Goal: Task Accomplishment & Management: Complete application form

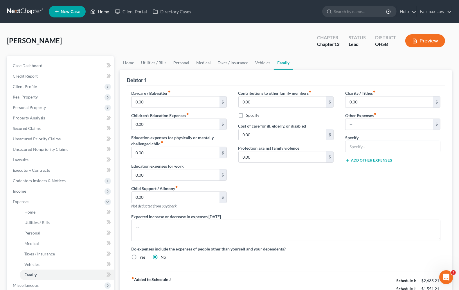
click at [99, 10] on link "Home" at bounding box center [99, 11] width 25 height 10
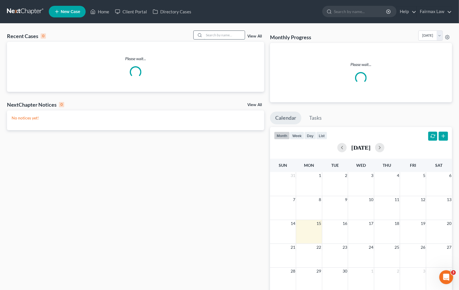
click at [221, 34] on input "search" at bounding box center [224, 35] width 41 height 8
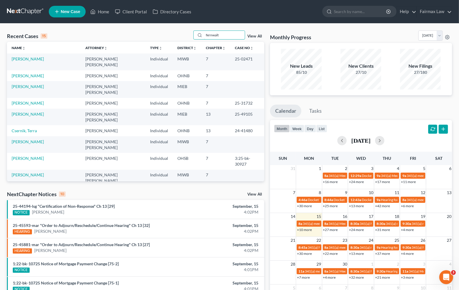
drag, startPoint x: 231, startPoint y: 38, endPoint x: 160, endPoint y: 34, distance: 71.6
click at [160, 34] on div "Recent Cases 15 fernwalt View All" at bounding box center [135, 35] width 257 height 11
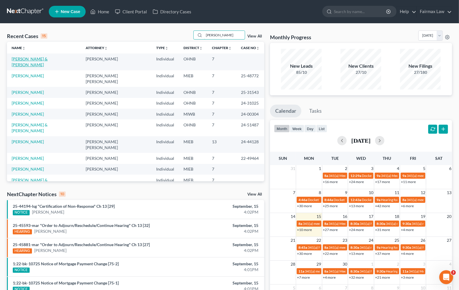
type input "[PERSON_NAME]"
click at [36, 60] on link "[PERSON_NAME] & [PERSON_NAME]" at bounding box center [30, 61] width 36 height 11
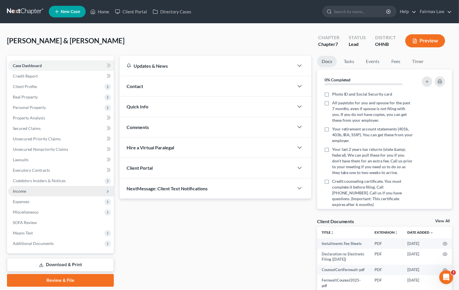
click at [18, 188] on span "Income" at bounding box center [19, 190] width 13 height 5
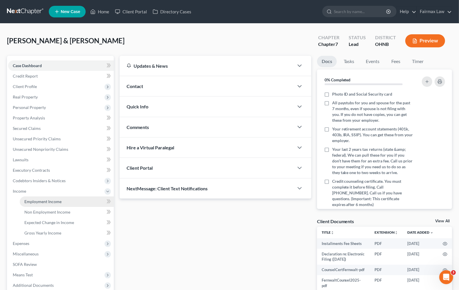
click at [54, 204] on link "Employment Income" at bounding box center [67, 201] width 94 height 10
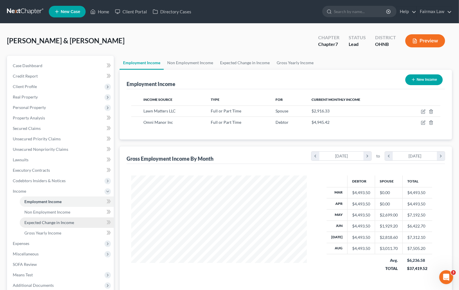
scroll to position [105, 187]
click at [28, 243] on span "Expenses" at bounding box center [21, 243] width 17 height 5
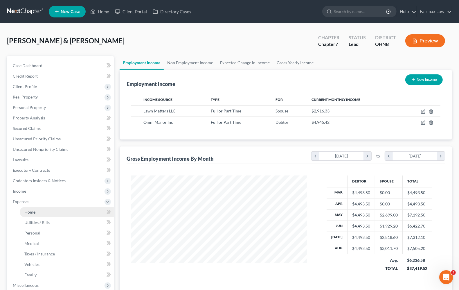
click at [30, 211] on span "Home" at bounding box center [29, 211] width 11 height 5
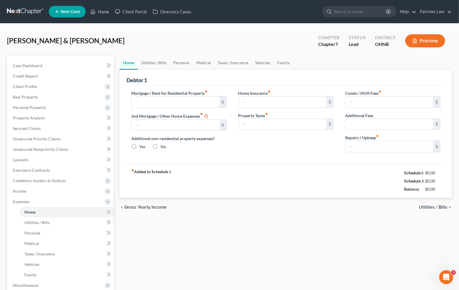
type input "1,000.00"
type input "0.00"
radio input "true"
type input "0.00"
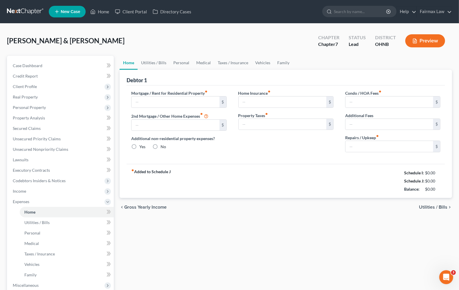
type input "0.00"
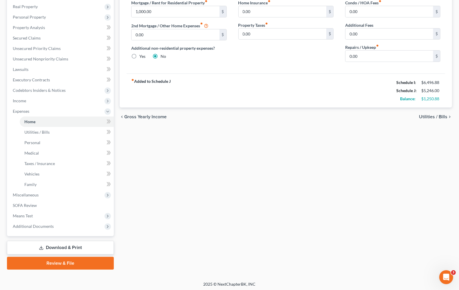
scroll to position [91, 0]
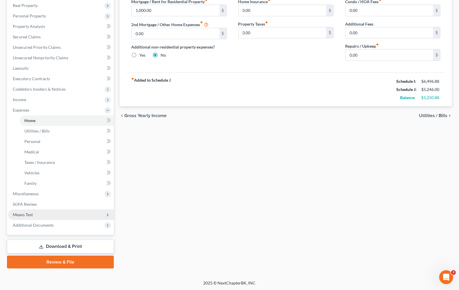
click at [32, 213] on span "Means Test" at bounding box center [23, 214] width 20 height 5
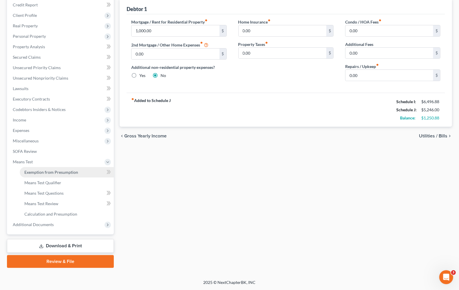
scroll to position [70, 0]
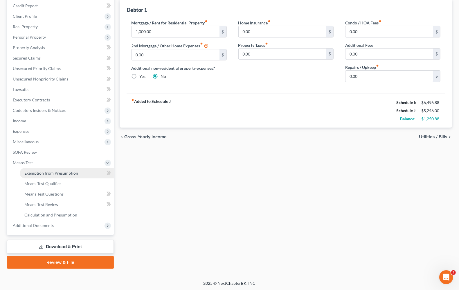
click at [39, 172] on span "Exemption from Presumption" at bounding box center [51, 172] width 54 height 5
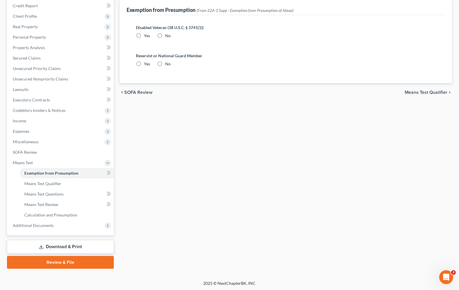
scroll to position [9, 0]
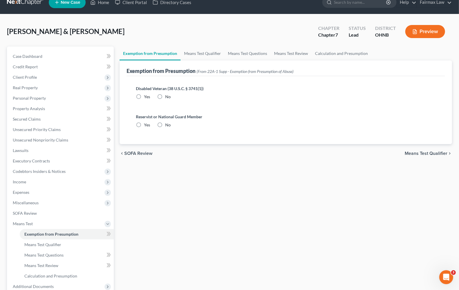
radio input "true"
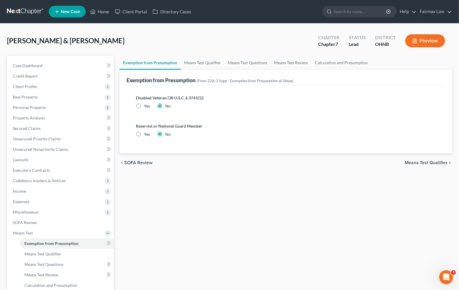
scroll to position [70, 0]
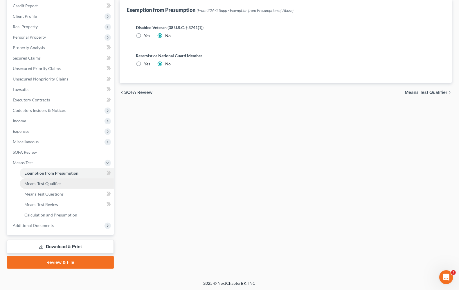
click at [51, 183] on span "Means Test Qualifier" at bounding box center [42, 183] width 37 height 5
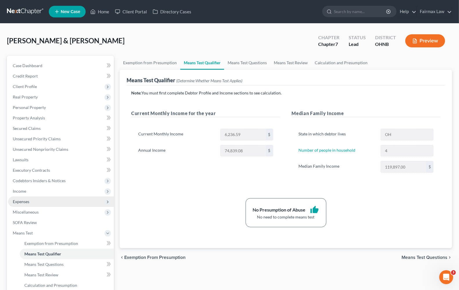
click at [25, 204] on span "Expenses" at bounding box center [61, 201] width 106 height 10
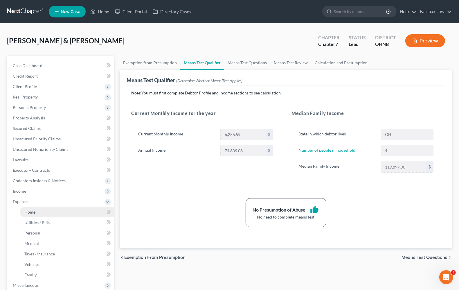
click at [33, 210] on span "Home" at bounding box center [29, 211] width 11 height 5
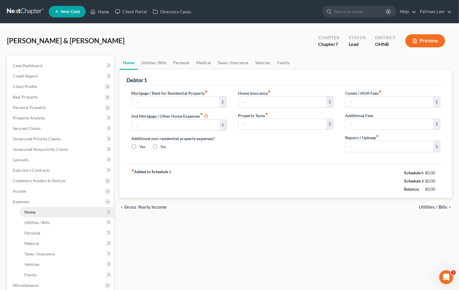
type input "1,000.00"
type input "0.00"
radio input "true"
type input "0.00"
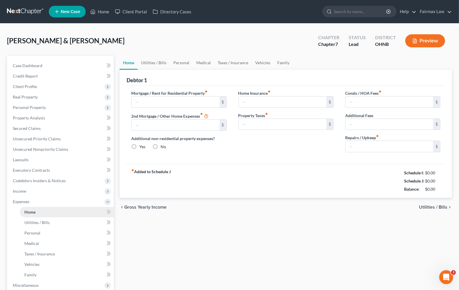
type input "0.00"
click at [425, 208] on span "Utilities / Bills" at bounding box center [433, 207] width 28 height 5
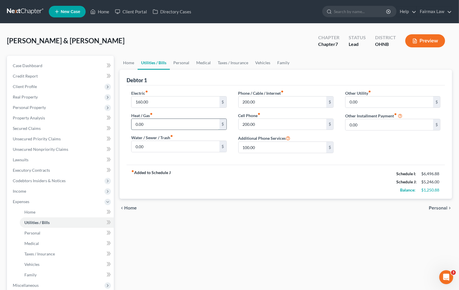
click at [165, 122] on input "0.00" at bounding box center [176, 124] width 88 height 11
click at [164, 148] on input "0.00" at bounding box center [176, 146] width 88 height 11
click at [244, 182] on div "fiber_manual_record Added to Schedule J Schedule I: $6,496.88 Schedule J: $5,24…" at bounding box center [286, 182] width 319 height 34
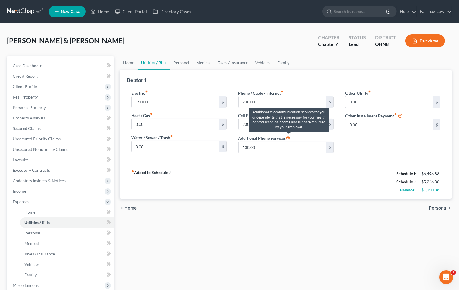
click at [289, 137] on icon at bounding box center [288, 138] width 5 height 6
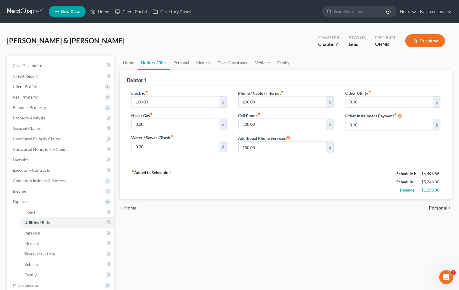
click at [244, 177] on div "fiber_manual_record Added to Schedule J Schedule I: $6,496.88 Schedule J: $5,24…" at bounding box center [286, 182] width 319 height 34
click at [272, 180] on div "fiber_manual_record Added to Schedule J Schedule I: $6,496.88 Schedule J: $5,24…" at bounding box center [286, 182] width 319 height 34
click at [440, 208] on span "Personal" at bounding box center [438, 208] width 19 height 5
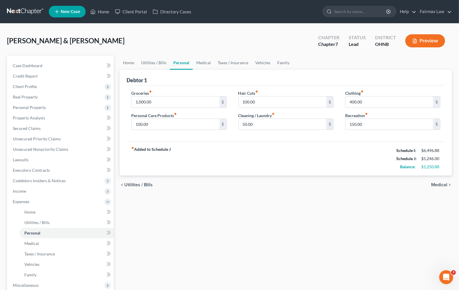
click at [438, 184] on span "Medical" at bounding box center [439, 184] width 16 height 5
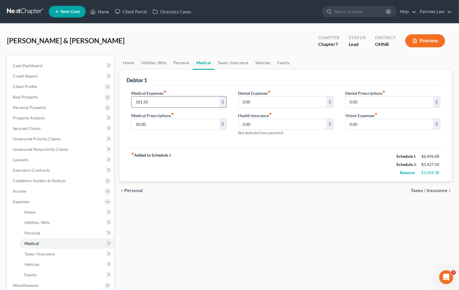
type input "181.50"
click at [432, 189] on span "Taxes / Insurance" at bounding box center [429, 190] width 37 height 5
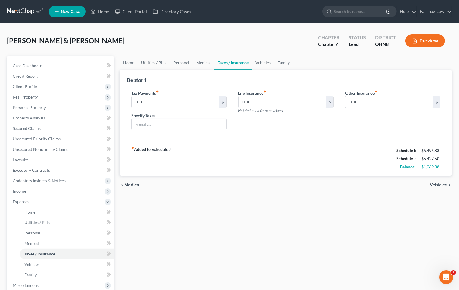
click at [132, 186] on span "Medical" at bounding box center [132, 184] width 16 height 5
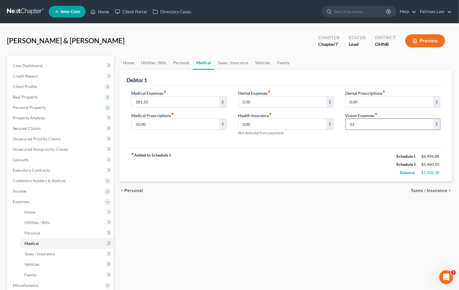
type input "3"
type input "67.00"
click at [439, 192] on span "Taxes / Insurance" at bounding box center [429, 190] width 37 height 5
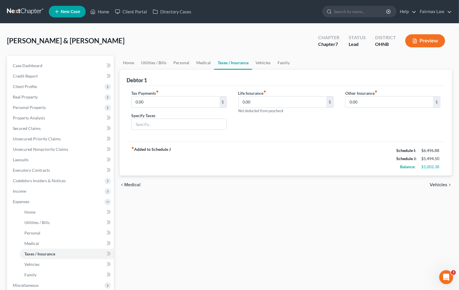
click at [442, 186] on span "Vehicles" at bounding box center [439, 184] width 18 height 5
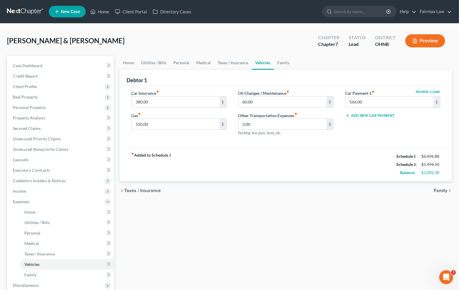
click at [185, 159] on div "fiber_manual_record Added to Schedule J Schedule I: $6,496.88 Schedule J: $5,49…" at bounding box center [286, 164] width 319 height 34
click at [167, 105] on input "380.00" at bounding box center [176, 101] width 88 height 11
click at [209, 160] on div "fiber_manual_record Added to Schedule J Schedule I: $6,496.88 Schedule J: $5,49…" at bounding box center [286, 164] width 319 height 34
click at [351, 117] on button "Add New Car Payment" at bounding box center [369, 115] width 49 height 5
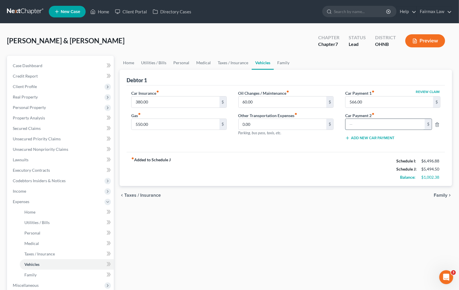
click at [363, 127] on input "text" at bounding box center [385, 124] width 79 height 11
click at [435, 124] on icon "button" at bounding box center [437, 124] width 5 height 5
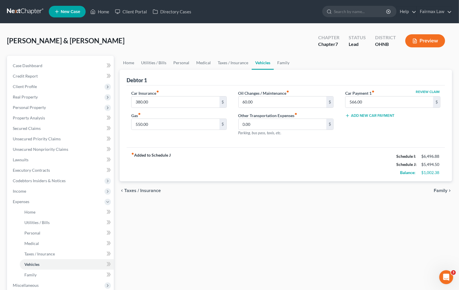
click at [444, 190] on span "Family" at bounding box center [441, 190] width 14 height 5
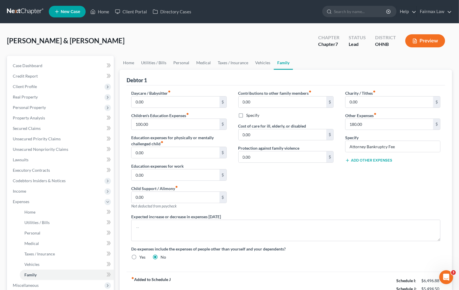
click at [360, 159] on button "Add Other Expenses" at bounding box center [368, 160] width 47 height 5
click at [365, 189] on input "text" at bounding box center [393, 191] width 95 height 11
type input "A"
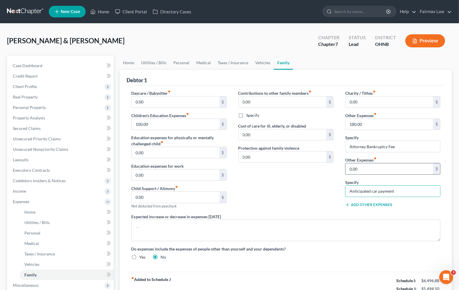
type input "Anticipated car payment"
click at [346, 169] on input "0.00" at bounding box center [390, 168] width 88 height 11
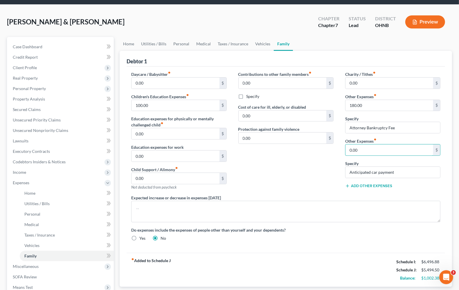
scroll to position [36, 0]
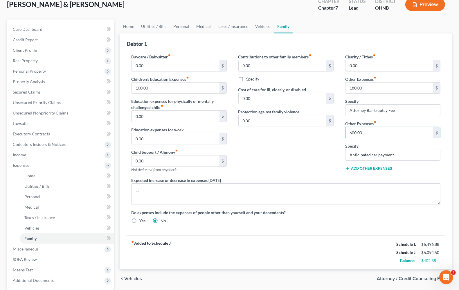
type input "600.00"
click at [360, 218] on div "Do expenses include the expenses of people other than yourself and your depende…" at bounding box center [285, 216] width 321 height 14
click at [428, 8] on button "Preview" at bounding box center [425, 4] width 40 height 13
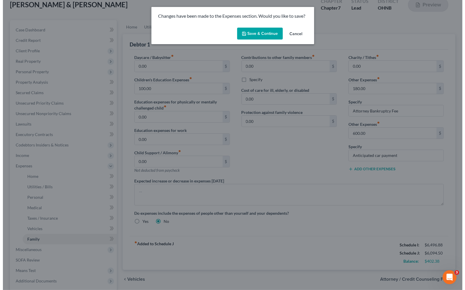
scroll to position [37, 0]
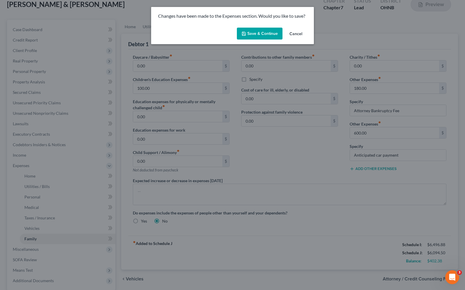
click at [262, 32] on button "Save & Continue" at bounding box center [260, 34] width 46 height 12
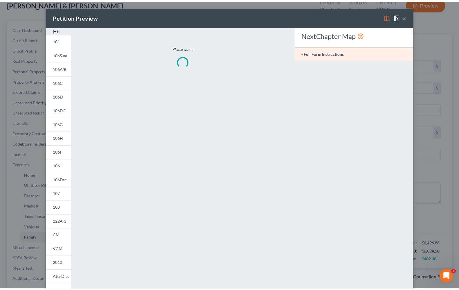
scroll to position [36, 0]
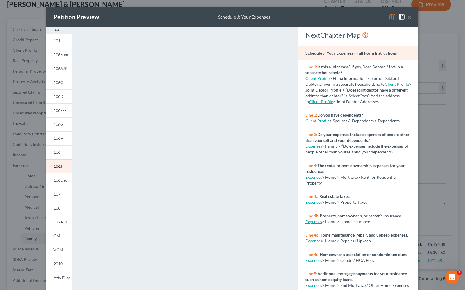
click at [407, 15] on button "×" at bounding box center [409, 16] width 4 height 7
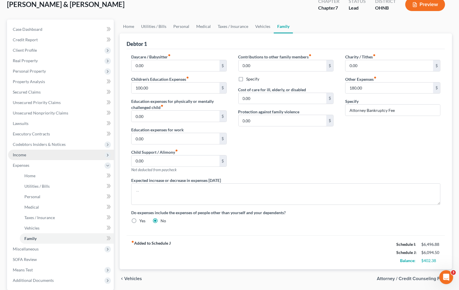
click at [22, 154] on span "Income" at bounding box center [19, 154] width 13 height 5
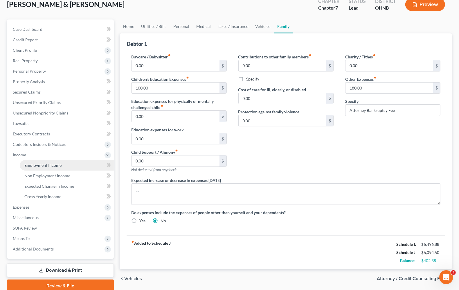
click at [30, 166] on span "Employment Income" at bounding box center [42, 165] width 37 height 5
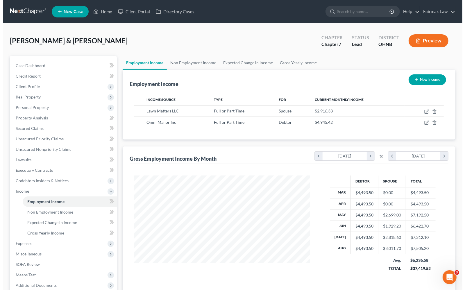
scroll to position [105, 187]
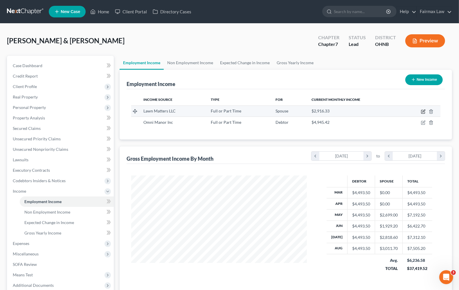
click at [423, 111] on icon "button" at bounding box center [424, 110] width 3 height 3
select select "0"
select select "3"
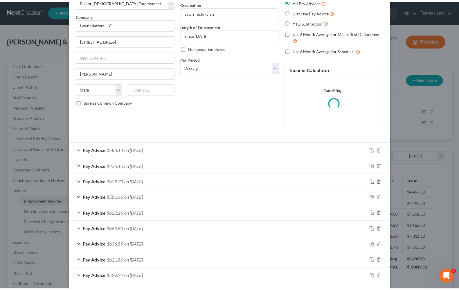
scroll to position [0, 0]
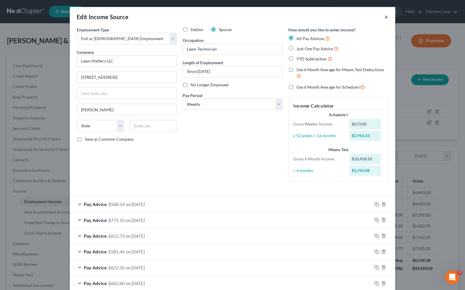
click at [384, 17] on button "×" at bounding box center [386, 16] width 4 height 7
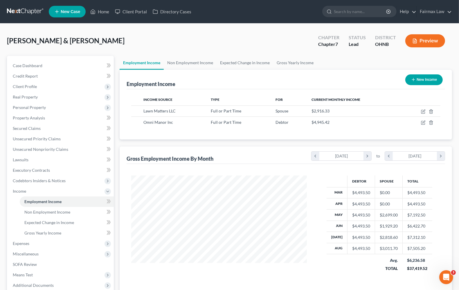
scroll to position [290336, 290253]
click at [29, 243] on span "Expenses" at bounding box center [21, 243] width 17 height 5
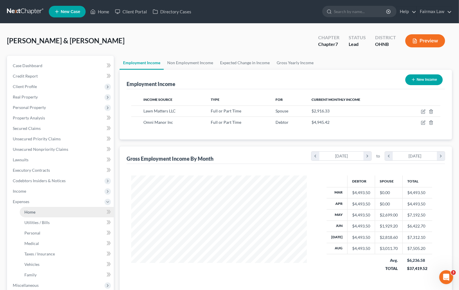
click at [37, 213] on link "Home" at bounding box center [67, 212] width 94 height 10
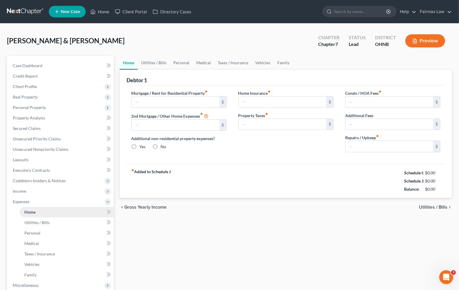
type input "1,000.00"
type input "0.00"
radio input "true"
type input "0.00"
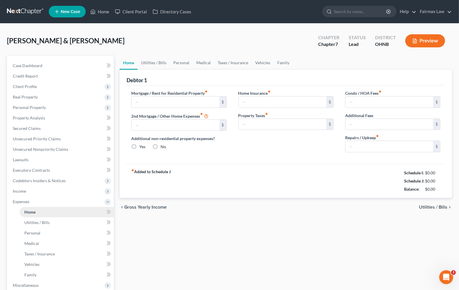
type input "0.00"
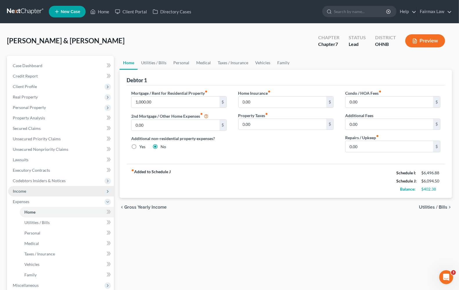
click at [15, 191] on span "Income" at bounding box center [19, 190] width 13 height 5
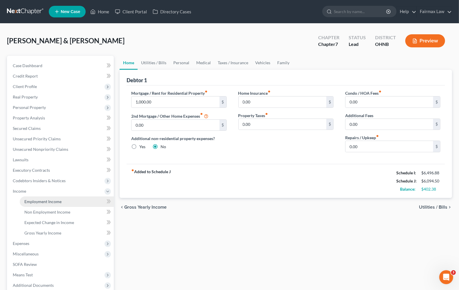
click at [31, 200] on span "Employment Income" at bounding box center [42, 201] width 37 height 5
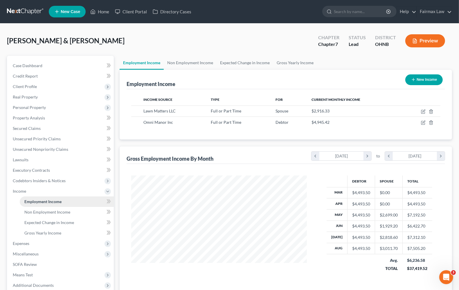
scroll to position [105, 187]
click at [17, 183] on span "Codebtors Insiders & Notices" at bounding box center [61, 180] width 106 height 10
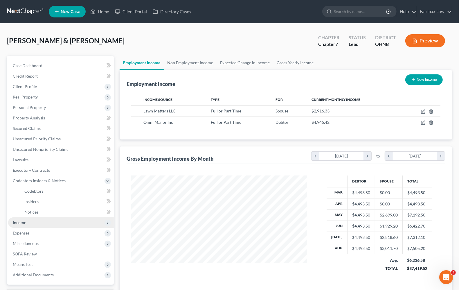
click at [19, 222] on span "Income" at bounding box center [19, 222] width 13 height 5
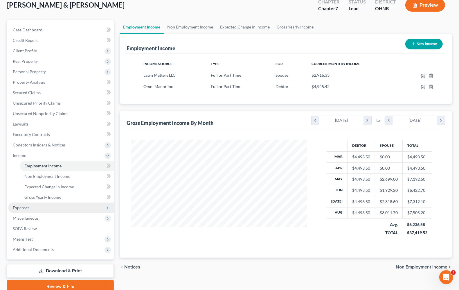
scroll to position [36, 0]
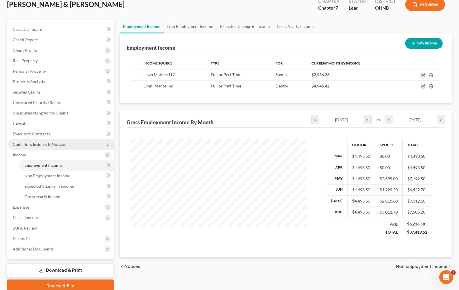
click at [25, 147] on span "Codebtors Insiders & Notices" at bounding box center [61, 144] width 106 height 10
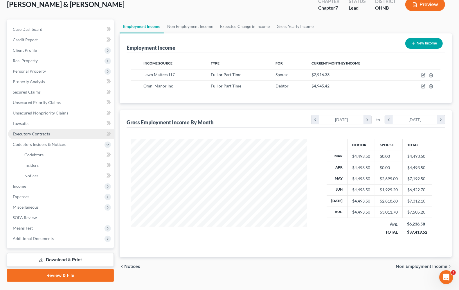
click at [30, 133] on span "Executory Contracts" at bounding box center [31, 133] width 37 height 5
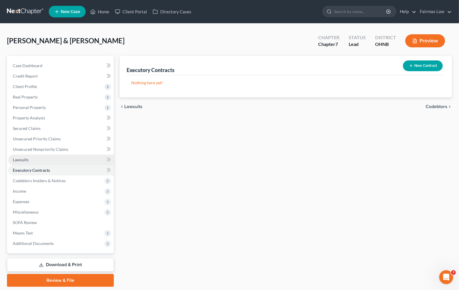
click at [23, 163] on link "Lawsuits" at bounding box center [61, 160] width 106 height 10
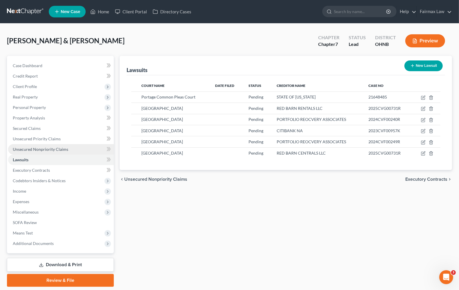
click at [28, 152] on link "Unsecured Nonpriority Claims" at bounding box center [61, 149] width 106 height 10
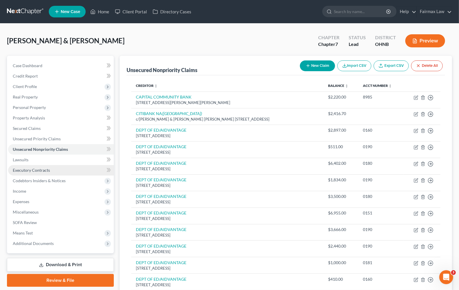
click at [59, 171] on link "Executory Contracts" at bounding box center [61, 170] width 106 height 10
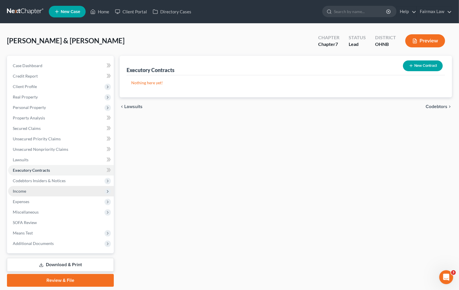
click at [67, 189] on span "Income" at bounding box center [61, 191] width 106 height 10
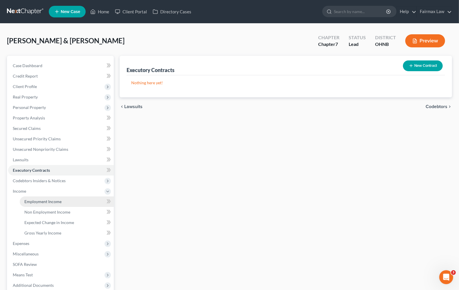
click at [55, 201] on span "Employment Income" at bounding box center [42, 201] width 37 height 5
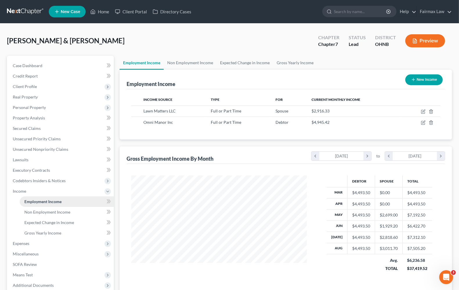
scroll to position [105, 187]
click at [23, 244] on span "Expenses" at bounding box center [21, 243] width 17 height 5
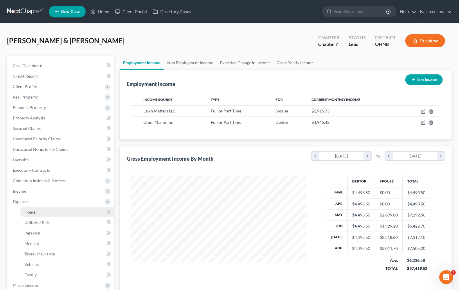
click at [29, 213] on span "Home" at bounding box center [29, 211] width 11 height 5
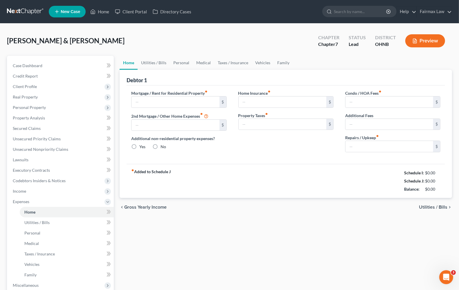
type input "1,000.00"
type input "0.00"
radio input "true"
type input "0.00"
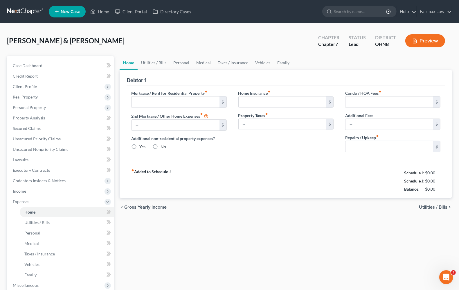
type input "0.00"
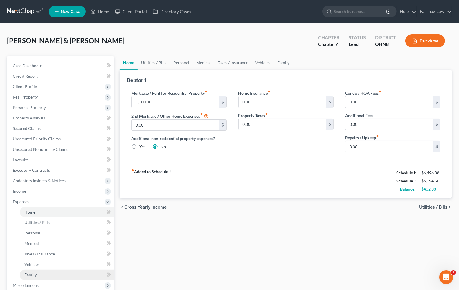
click at [29, 274] on span "Family" at bounding box center [30, 274] width 12 height 5
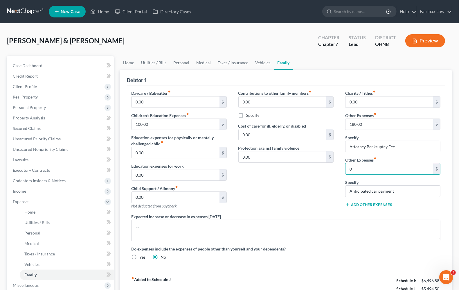
type input "0"
click at [160, 279] on strong "fiber_manual_record Added to Schedule J" at bounding box center [150, 288] width 39 height 24
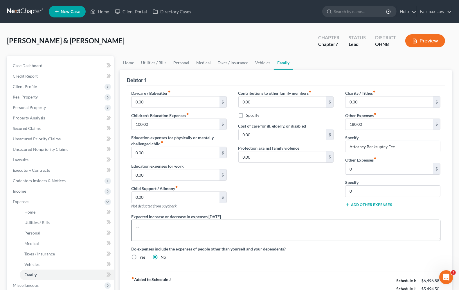
scroll to position [91, 0]
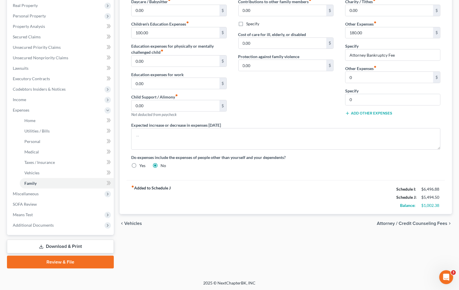
click at [134, 224] on span "Vehicles" at bounding box center [133, 223] width 18 height 5
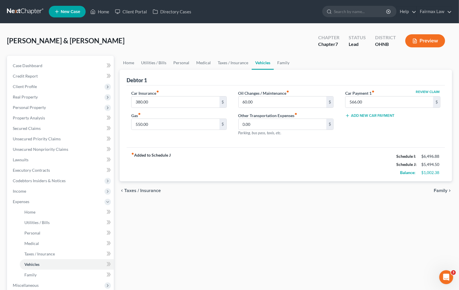
click at [127, 192] on span "Taxes / Insurance" at bounding box center [142, 190] width 37 height 5
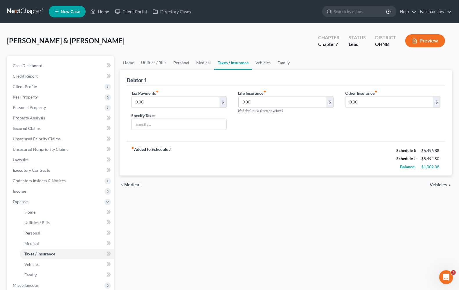
click at [129, 187] on span "Medical" at bounding box center [132, 184] width 16 height 5
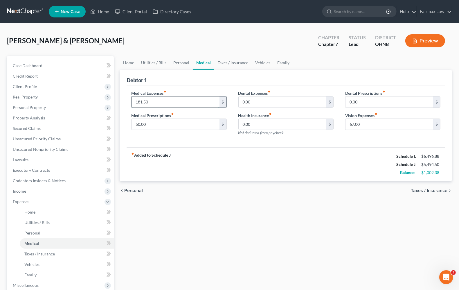
click at [164, 102] on input "181.50" at bounding box center [176, 101] width 88 height 11
type input "35.00"
click at [330, 151] on div "fiber_manual_record Added to Schedule J Schedule I: $6,496.88 Schedule J: $5,34…" at bounding box center [286, 164] width 319 height 34
click at [329, 166] on div "fiber_manual_record Added to Schedule J Schedule I: $6,496.88 Schedule J: $5,34…" at bounding box center [286, 164] width 319 height 34
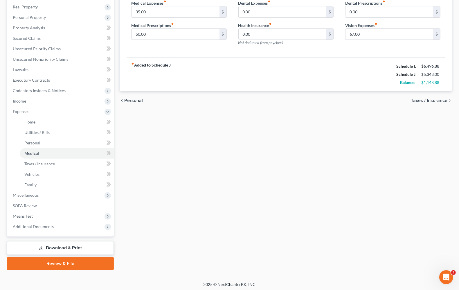
scroll to position [91, 0]
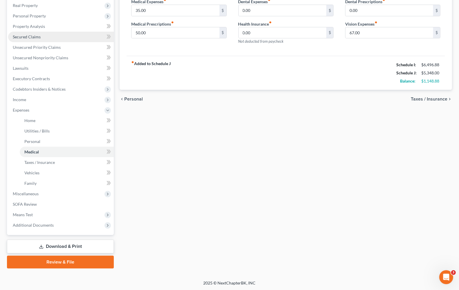
click at [32, 35] on span "Secured Claims" at bounding box center [27, 36] width 28 height 5
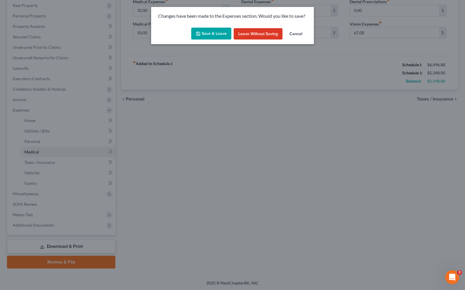
click at [218, 34] on button "Save & Leave" at bounding box center [211, 34] width 40 height 12
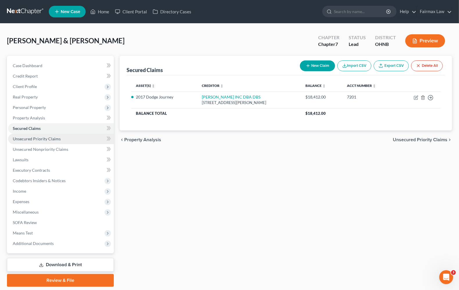
click at [38, 137] on span "Unsecured Priority Claims" at bounding box center [37, 138] width 48 height 5
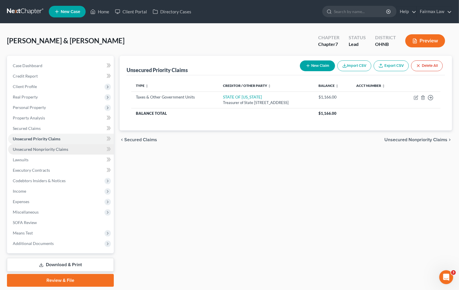
click at [38, 149] on span "Unsecured Nonpriority Claims" at bounding box center [40, 149] width 55 height 5
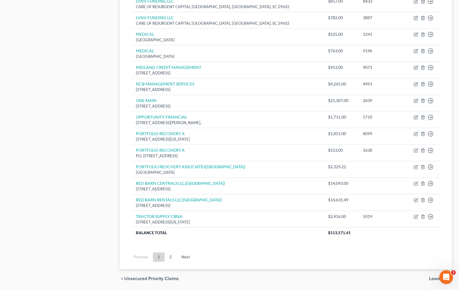
scroll to position [363, 0]
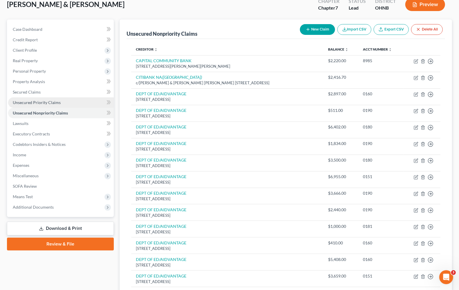
click at [32, 102] on span "Unsecured Priority Claims" at bounding box center [37, 102] width 48 height 5
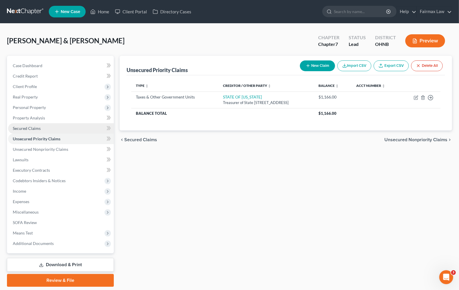
click at [24, 130] on span "Secured Claims" at bounding box center [27, 128] width 28 height 5
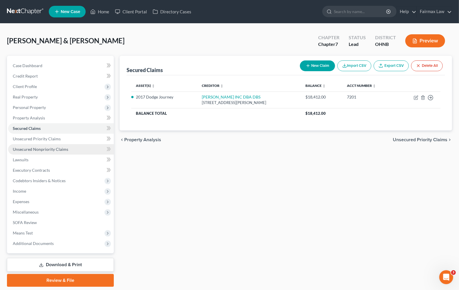
click at [41, 149] on span "Unsecured Nonpriority Claims" at bounding box center [40, 149] width 55 height 5
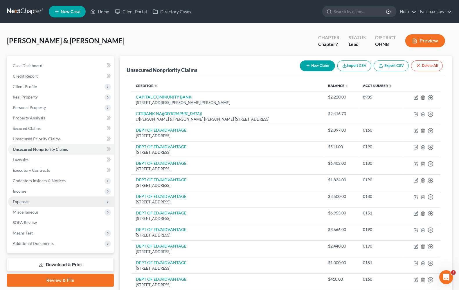
click at [22, 201] on span "Expenses" at bounding box center [21, 201] width 17 height 5
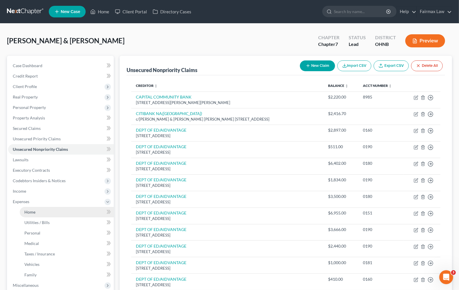
click at [31, 215] on link "Home" at bounding box center [67, 212] width 94 height 10
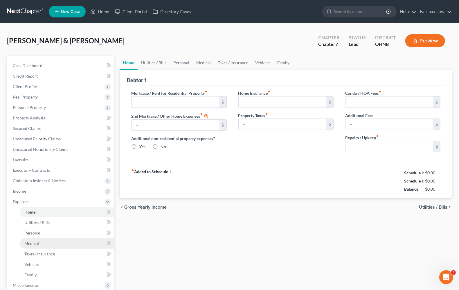
type input "1,000.00"
type input "0.00"
radio input "true"
type input "0.00"
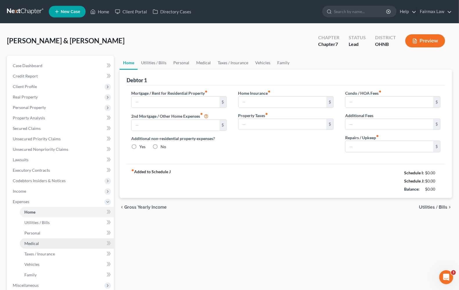
type input "0.00"
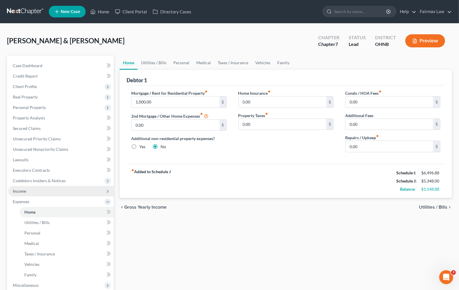
click at [24, 189] on span "Income" at bounding box center [19, 190] width 13 height 5
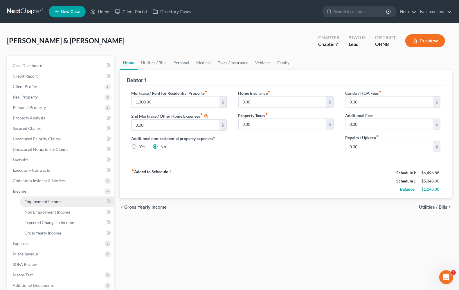
click at [33, 199] on span "Employment Income" at bounding box center [42, 201] width 37 height 5
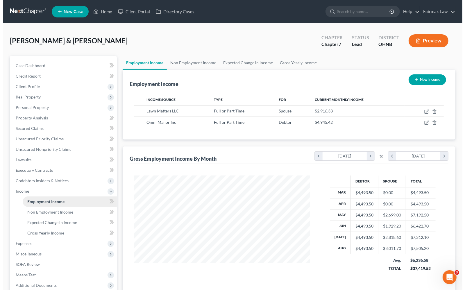
scroll to position [105, 187]
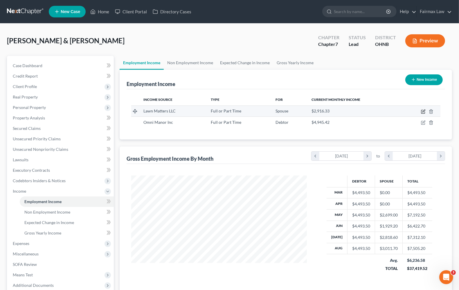
click at [424, 112] on icon "button" at bounding box center [423, 111] width 5 height 5
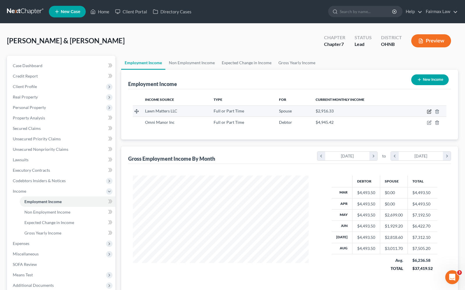
select select "0"
select select "3"
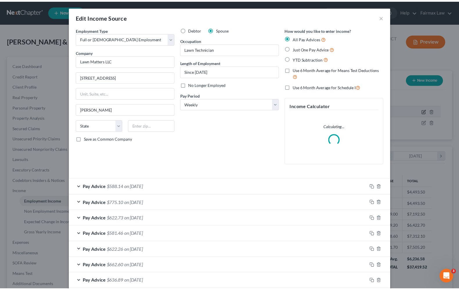
scroll to position [105, 189]
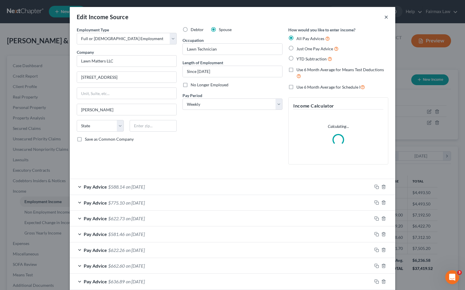
click at [384, 17] on button "×" at bounding box center [386, 16] width 4 height 7
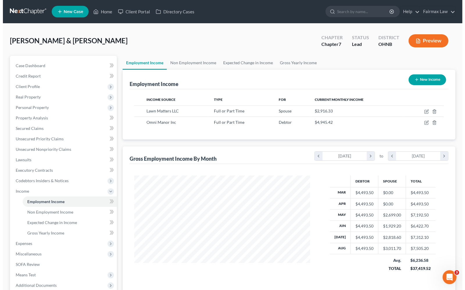
scroll to position [290336, 290253]
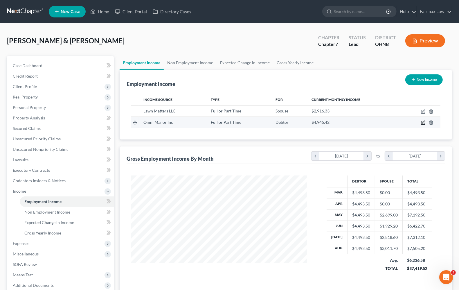
click at [423, 124] on icon "button" at bounding box center [423, 122] width 5 height 5
select select "0"
select select "36"
select select "2"
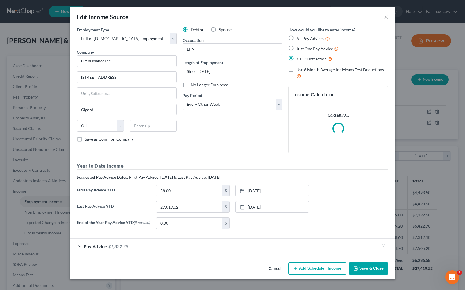
scroll to position [105, 189]
click at [205, 146] on div "Debtor Spouse Occupation LPN Length of Employment Since [DATE] No Longer Employ…" at bounding box center [232, 92] width 106 height 131
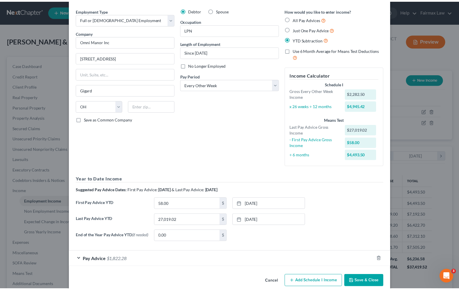
scroll to position [30, 0]
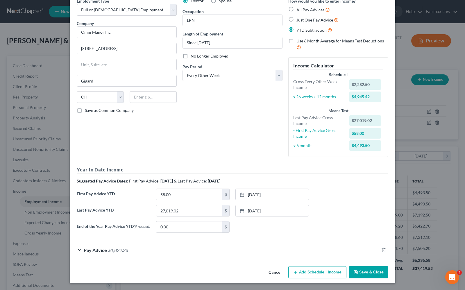
click at [358, 272] on button "Save & Close" at bounding box center [368, 272] width 39 height 12
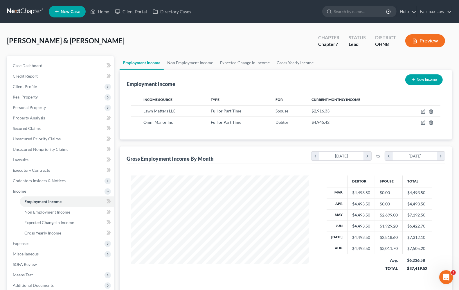
scroll to position [290336, 290253]
click at [15, 244] on span "Expenses" at bounding box center [21, 243] width 17 height 5
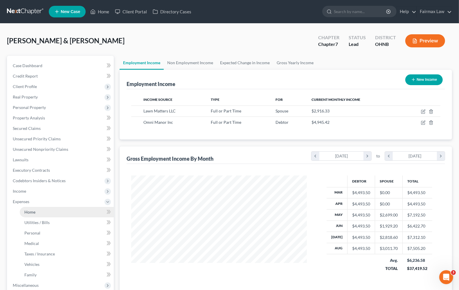
click at [27, 213] on span "Home" at bounding box center [29, 211] width 11 height 5
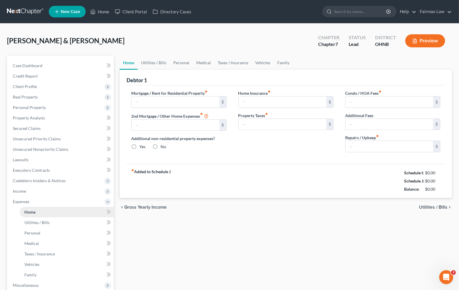
type input "1,000.00"
type input "0.00"
radio input "true"
type input "0.00"
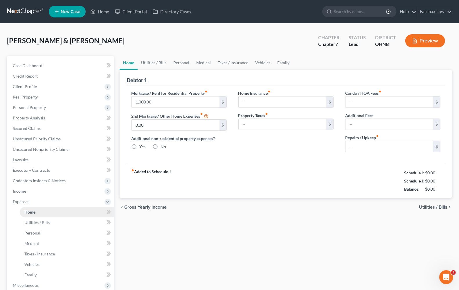
type input "0.00"
click at [273, 230] on div "Home Utilities / Bills Personal Medical Taxes / Insurance Vehicles Family Debto…" at bounding box center [286, 208] width 338 height 304
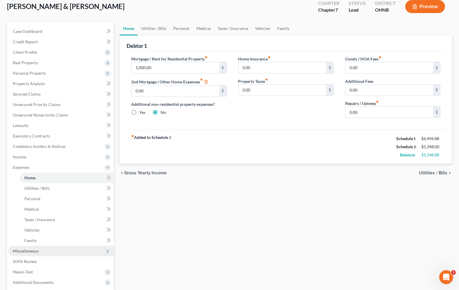
scroll to position [36, 0]
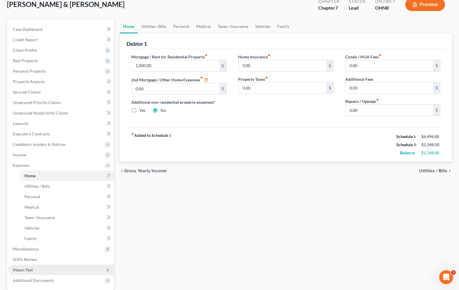
click at [28, 272] on span "Means Test" at bounding box center [61, 270] width 106 height 10
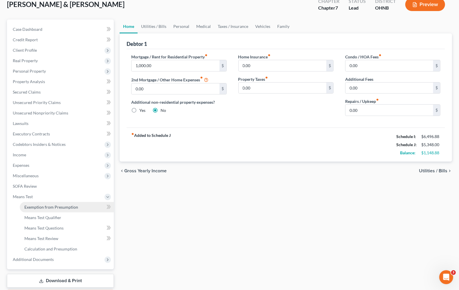
click at [51, 205] on span "Exemption from Presumption" at bounding box center [51, 206] width 54 height 5
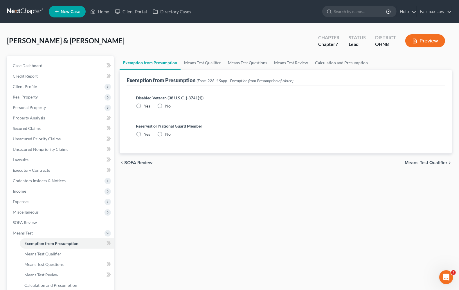
radio input "true"
click at [425, 162] on span "Means Test Qualifier" at bounding box center [426, 162] width 43 height 5
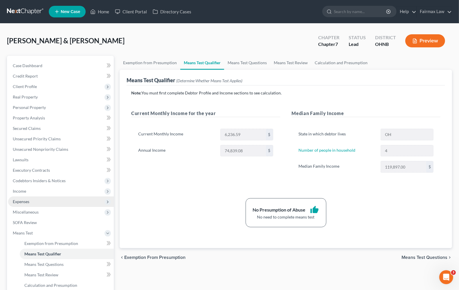
click at [25, 201] on span "Expenses" at bounding box center [21, 201] width 17 height 5
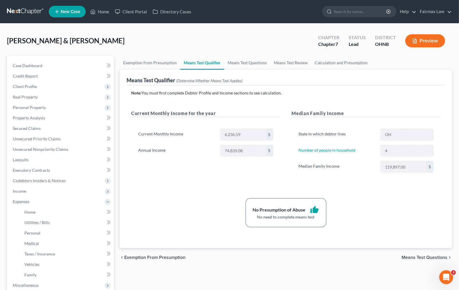
click at [411, 257] on span "Means Test Questions" at bounding box center [425, 257] width 46 height 5
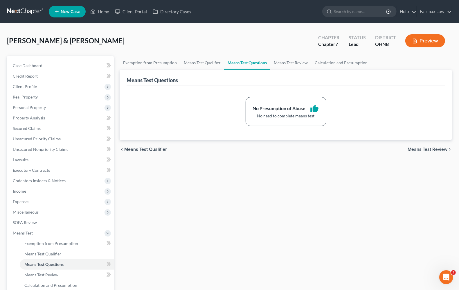
click at [423, 147] on span "Means Test Review" at bounding box center [428, 149] width 40 height 5
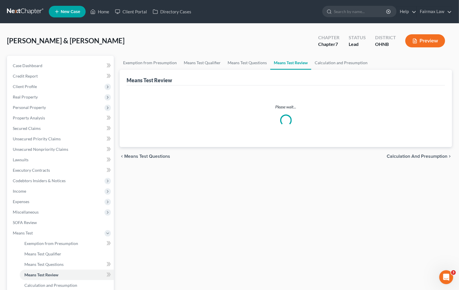
click at [418, 156] on span "Calculation and Presumption" at bounding box center [417, 156] width 61 height 5
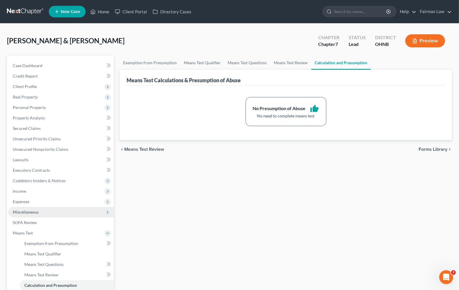
click at [28, 213] on span "Miscellaneous" at bounding box center [26, 211] width 26 height 5
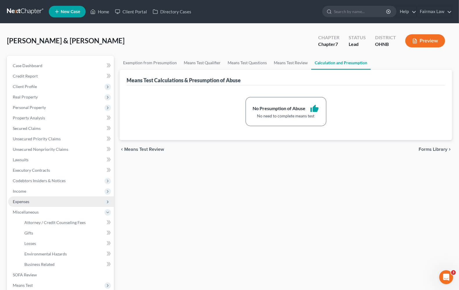
click at [28, 204] on span "Expenses" at bounding box center [61, 201] width 106 height 10
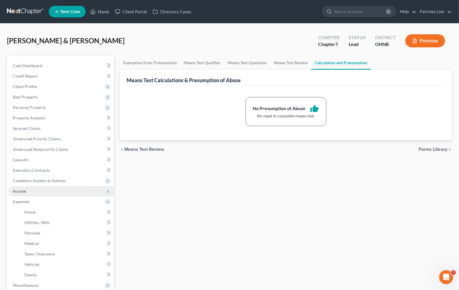
click at [26, 194] on span "Income" at bounding box center [61, 191] width 106 height 10
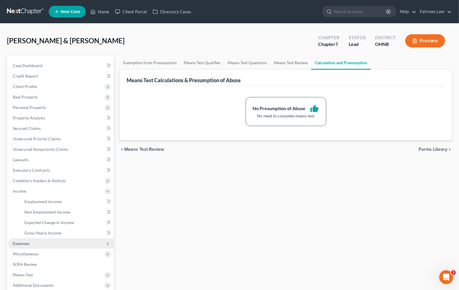
click at [23, 242] on span "Expenses" at bounding box center [21, 243] width 17 height 5
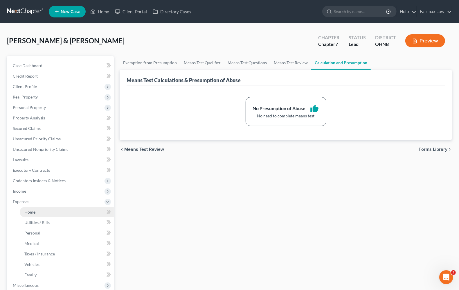
click at [30, 210] on span "Home" at bounding box center [29, 211] width 11 height 5
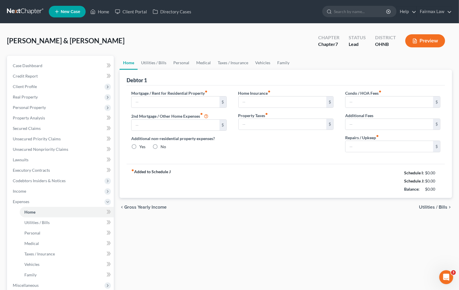
type input "1,000.00"
type input "0.00"
radio input "true"
type input "0.00"
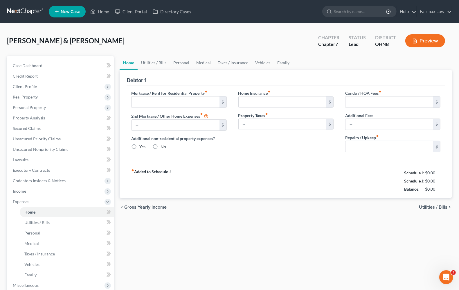
type input "0.00"
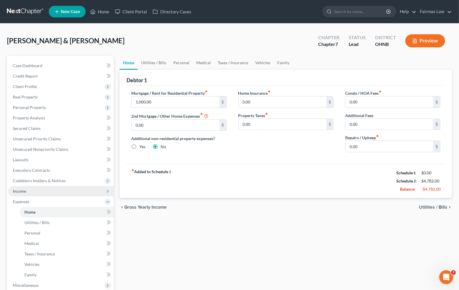
click at [16, 193] on span "Income" at bounding box center [61, 191] width 106 height 10
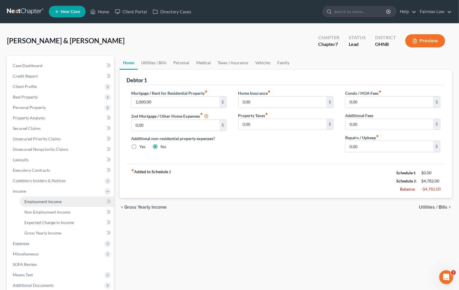
click at [26, 199] on span "Employment Income" at bounding box center [42, 201] width 37 height 5
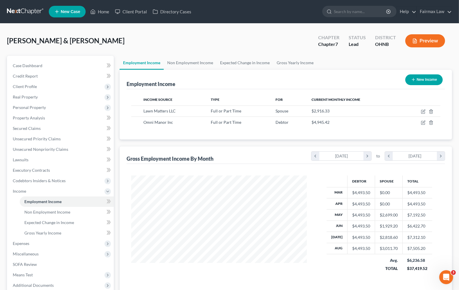
scroll to position [105, 187]
click at [31, 180] on span "Codebtors Insiders & Notices" at bounding box center [39, 180] width 53 height 5
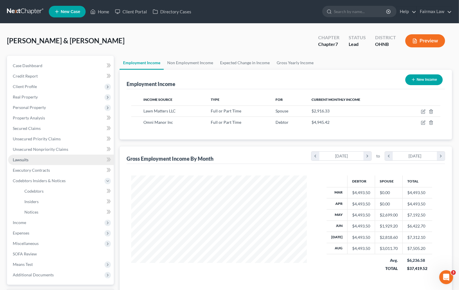
click at [30, 159] on link "Lawsuits" at bounding box center [61, 160] width 106 height 10
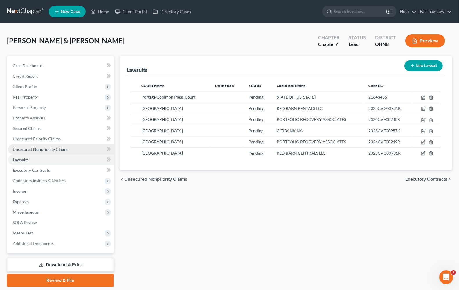
click at [28, 150] on span "Unsecured Nonpriority Claims" at bounding box center [40, 149] width 55 height 5
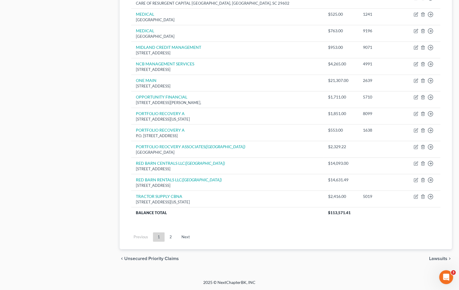
scroll to position [383, 0]
click at [172, 234] on link "2" at bounding box center [171, 236] width 12 height 9
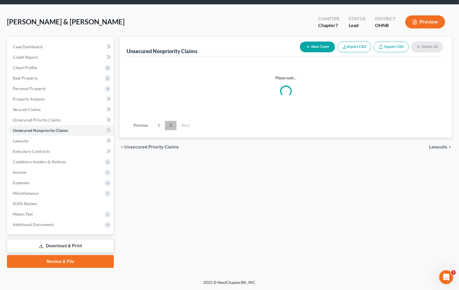
scroll to position [18, 0]
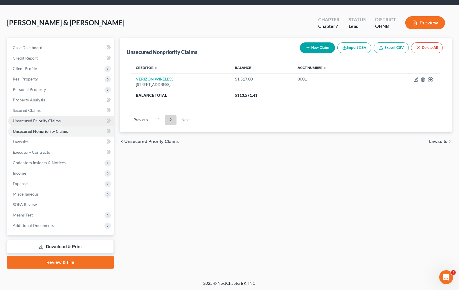
click at [38, 123] on link "Unsecured Priority Claims" at bounding box center [61, 121] width 106 height 10
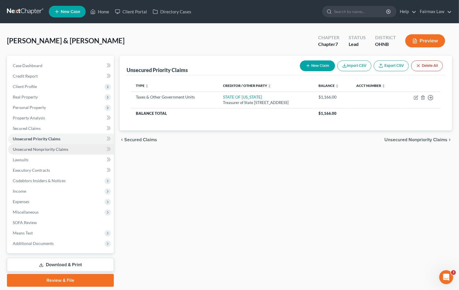
click at [35, 150] on span "Unsecured Nonpriority Claims" at bounding box center [40, 149] width 55 height 5
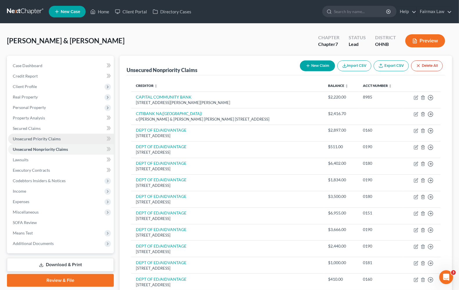
click at [34, 140] on span "Unsecured Priority Claims" at bounding box center [37, 138] width 48 height 5
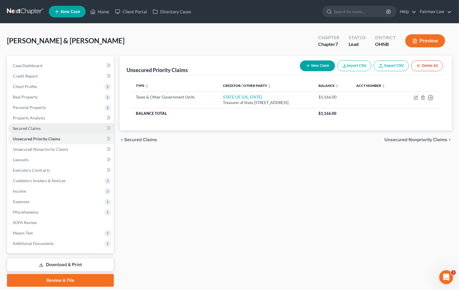
click at [34, 129] on span "Secured Claims" at bounding box center [27, 128] width 28 height 5
